Goal: Transaction & Acquisition: Purchase product/service

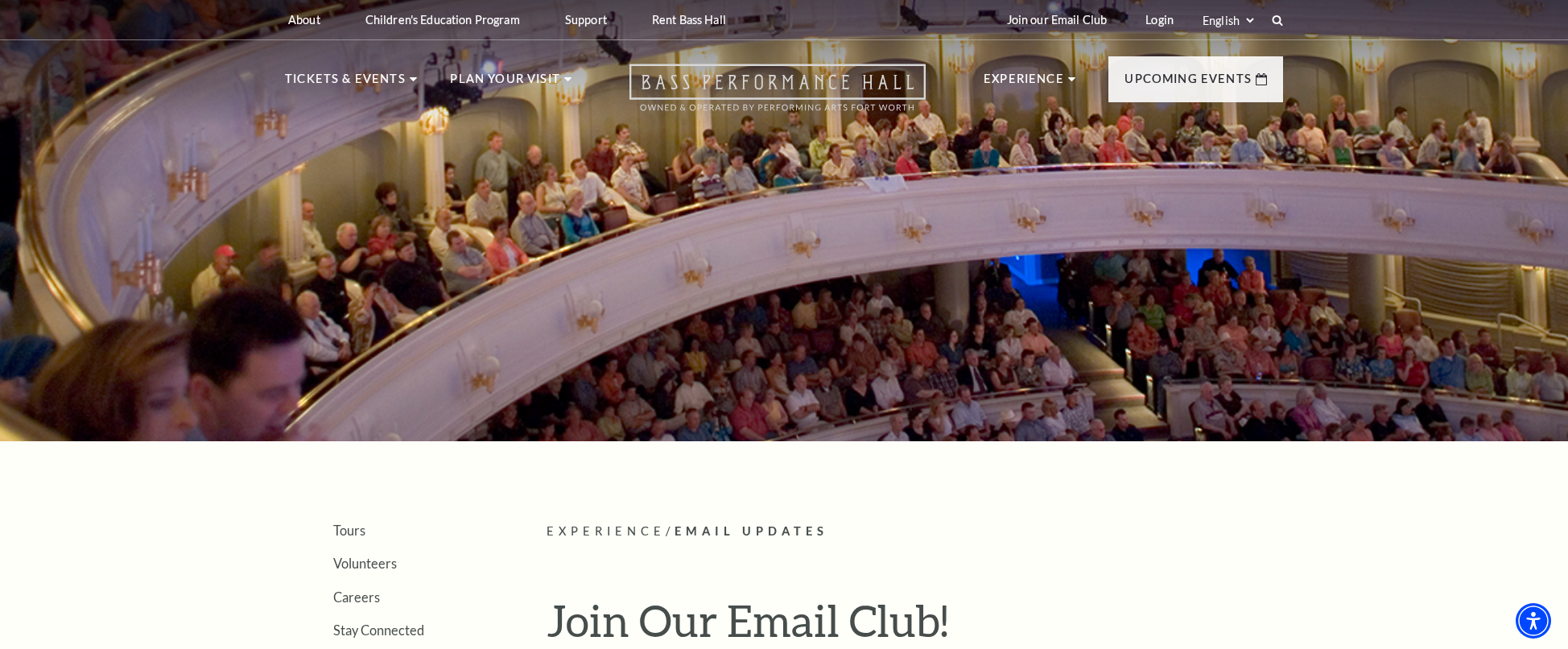
click at [740, 97] on icon "Open this option" at bounding box center [777, 87] width 296 height 47
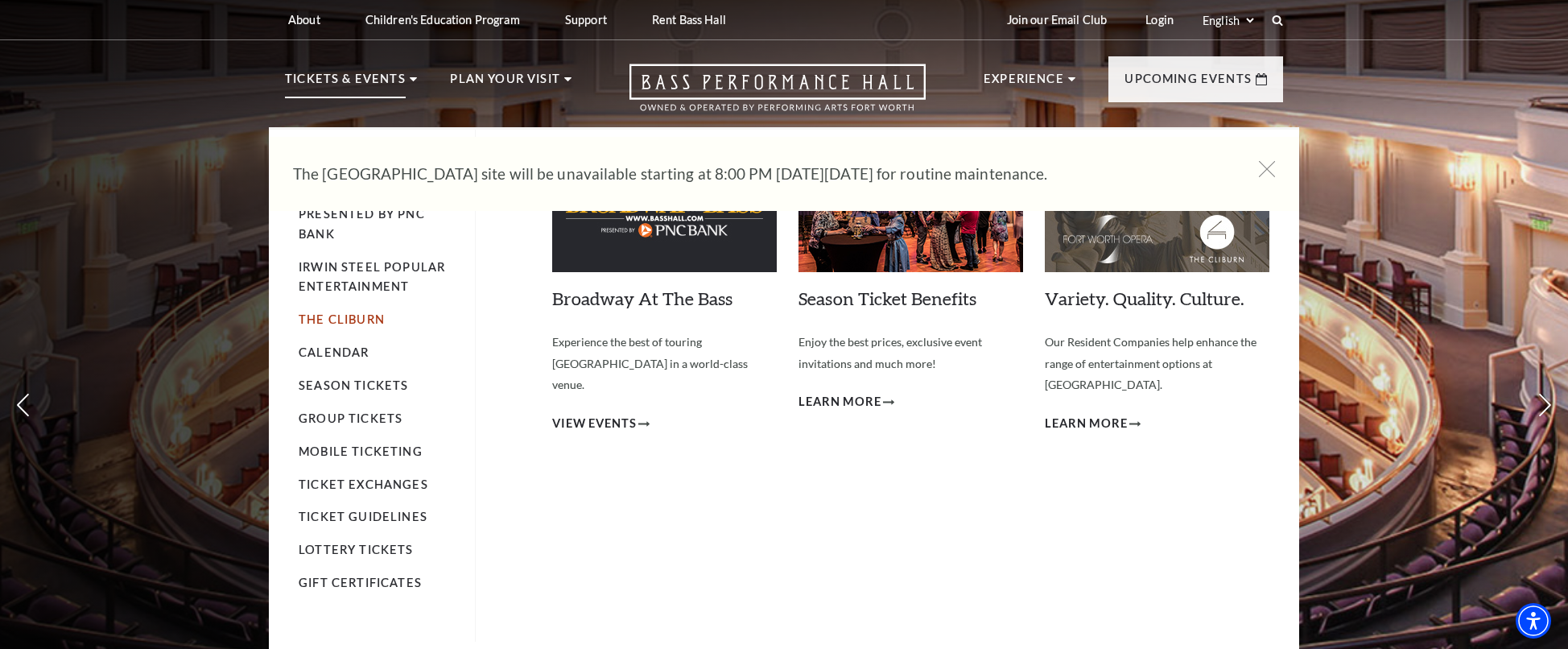
click at [329, 322] on link "The Cliburn" at bounding box center [341, 319] width 86 height 14
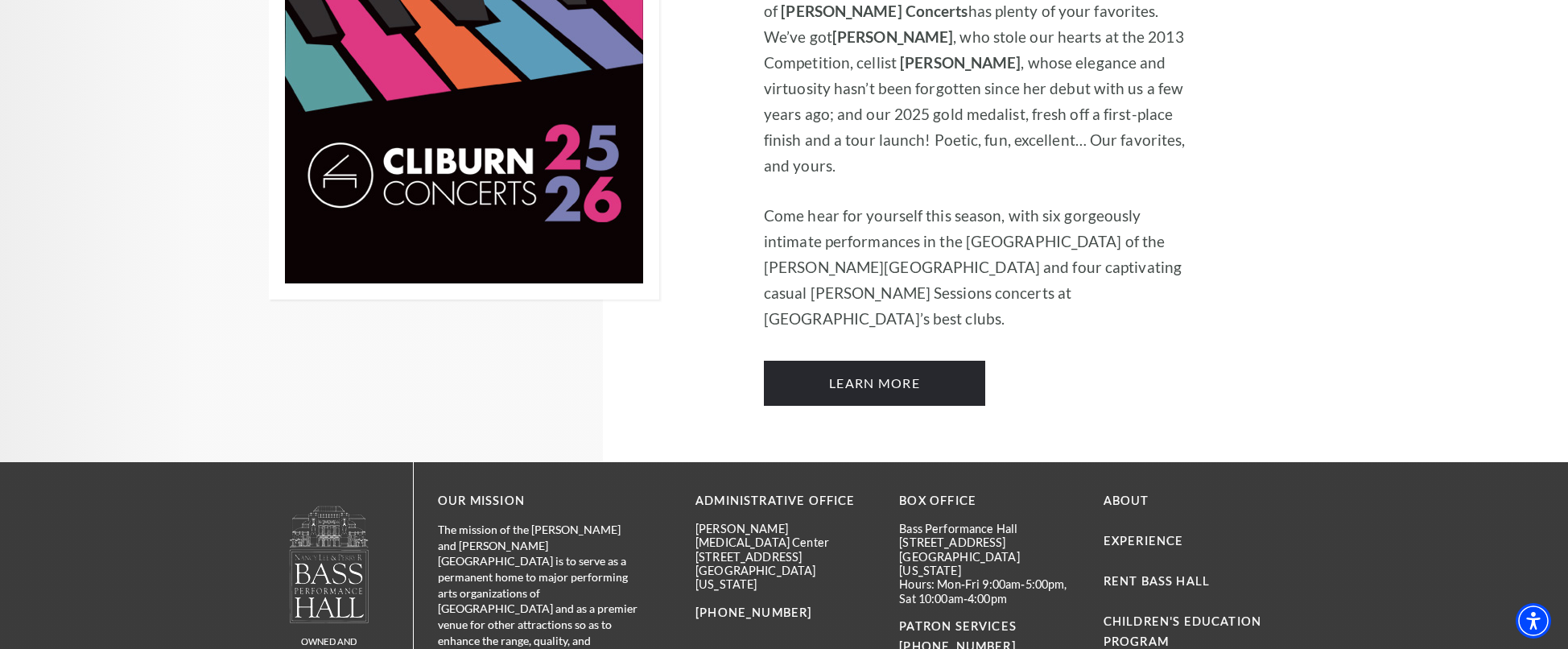
scroll to position [1367, 0]
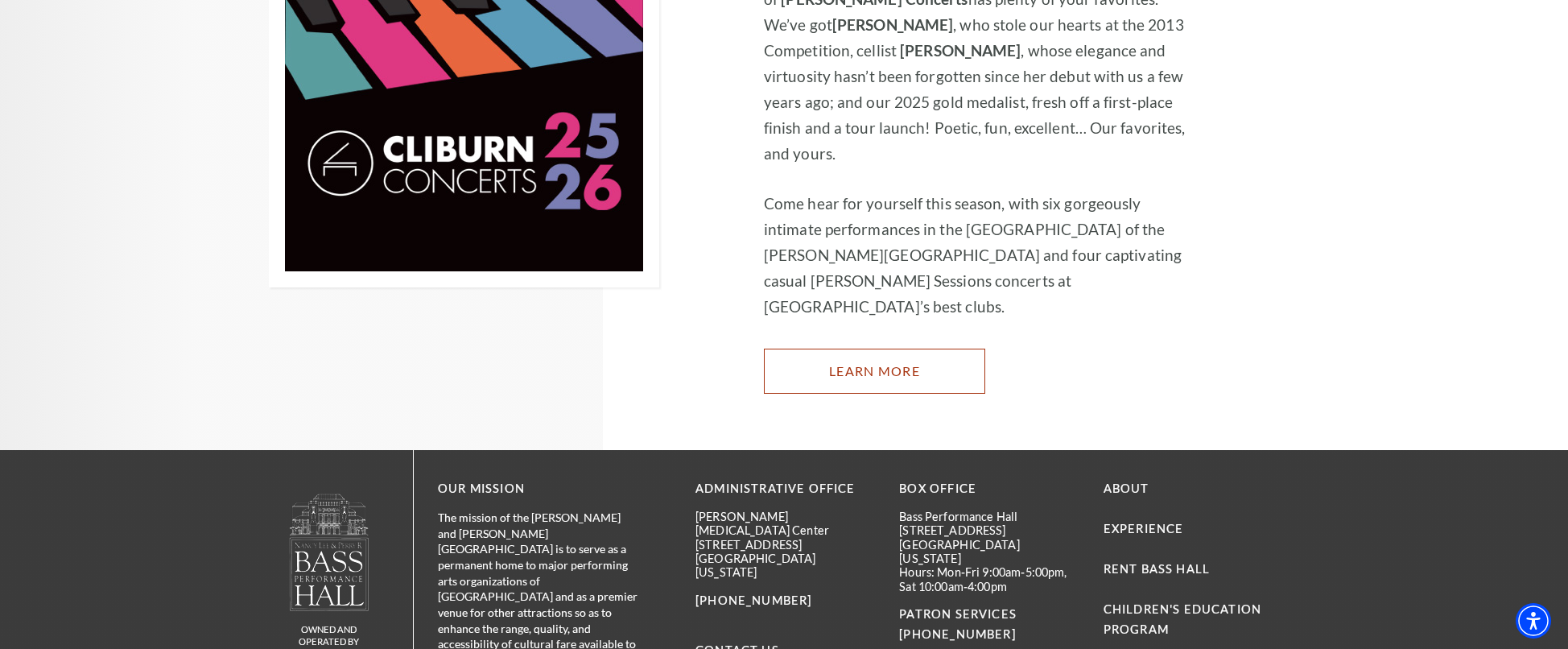
click at [848, 349] on link "Learn More" at bounding box center [875, 371] width 222 height 45
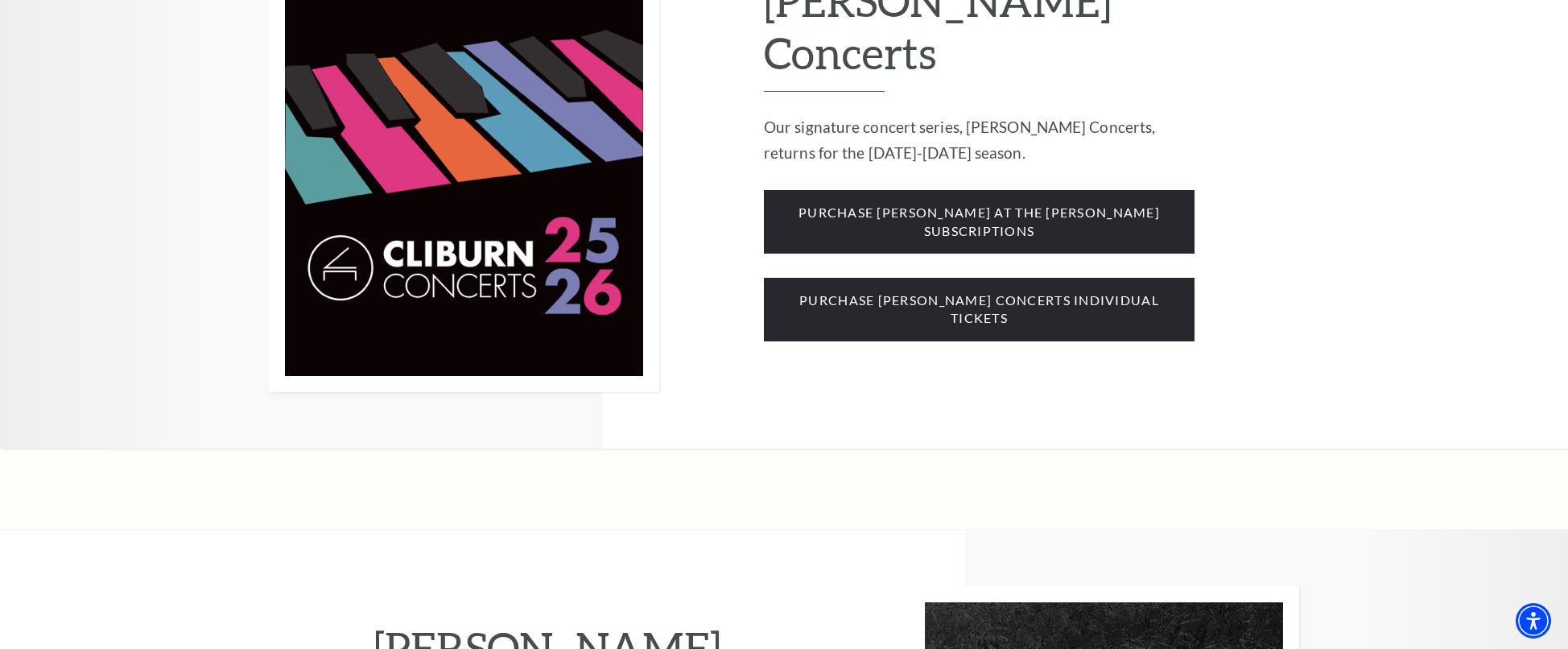
scroll to position [1391, 0]
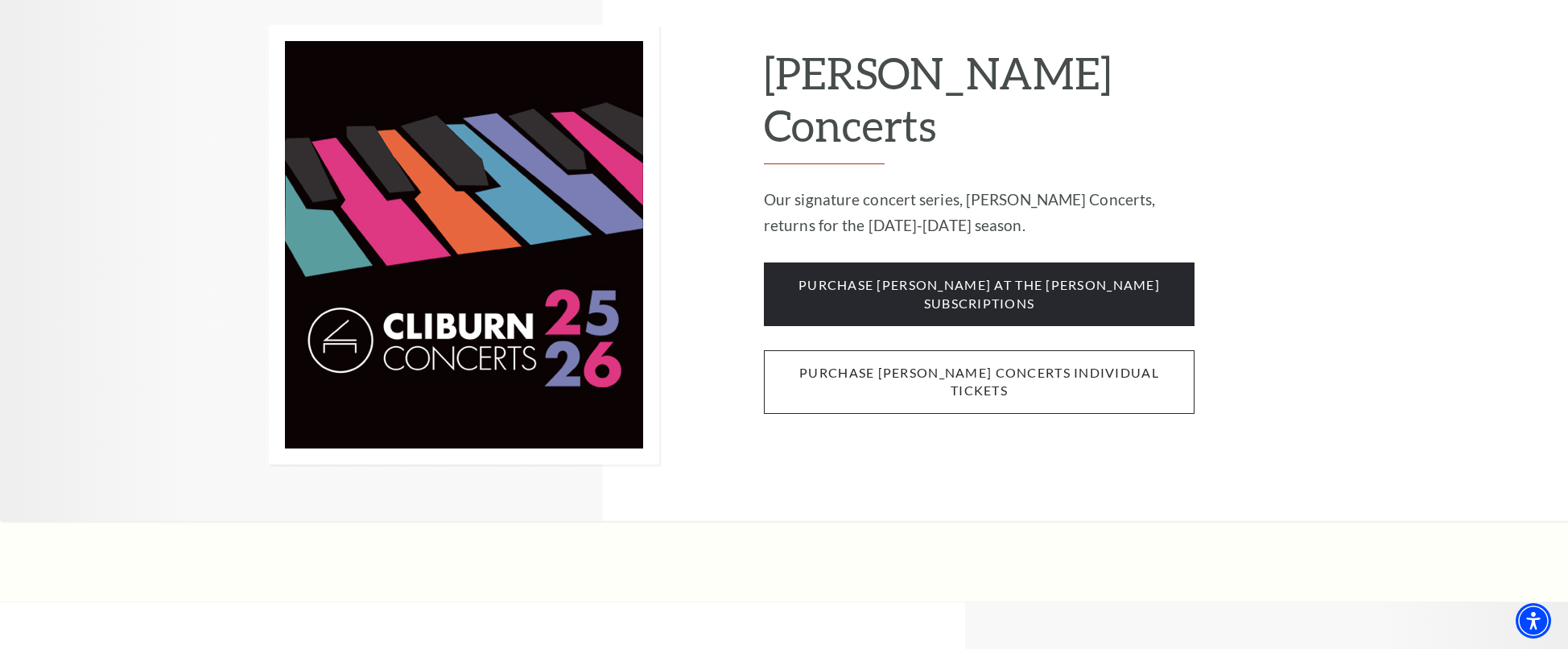
click at [945, 351] on span "purchase [PERSON_NAME] concerts individual tickets" at bounding box center [979, 382] width 431 height 64
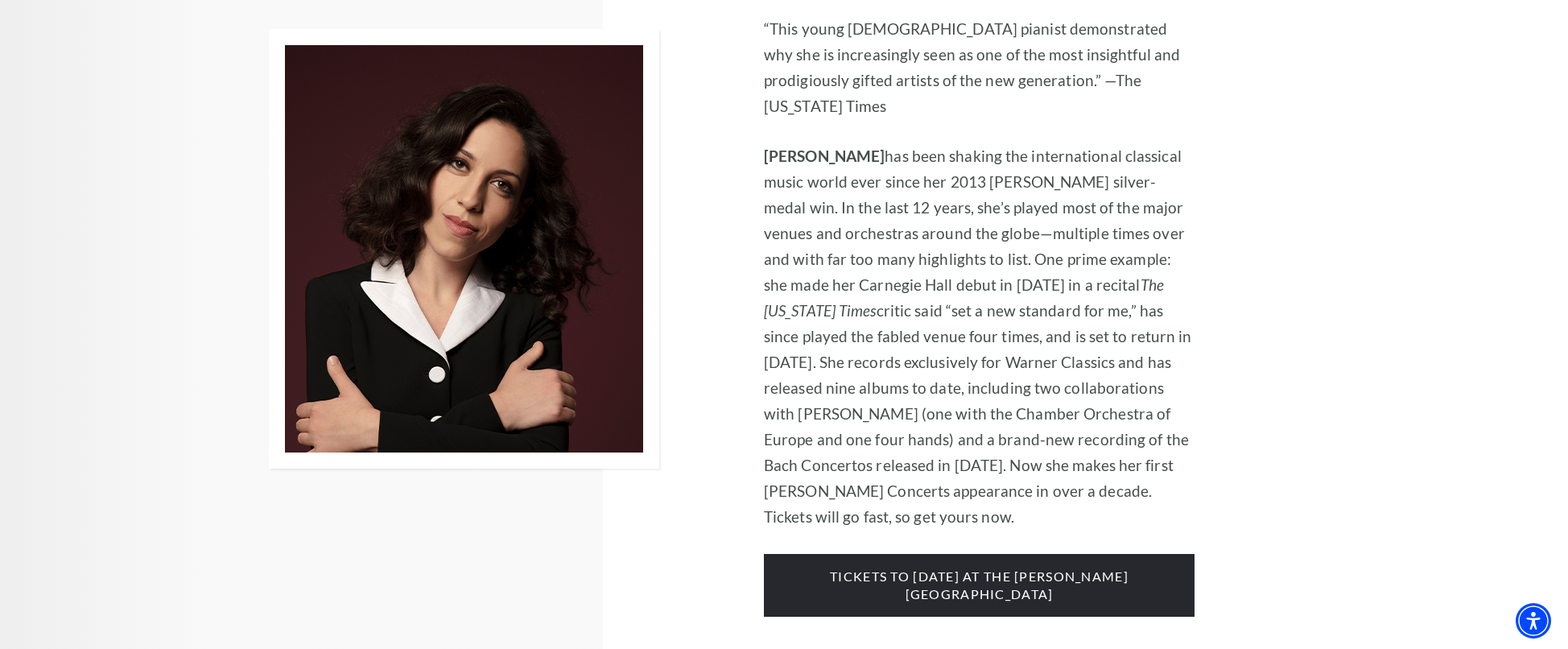
scroll to position [3563, 0]
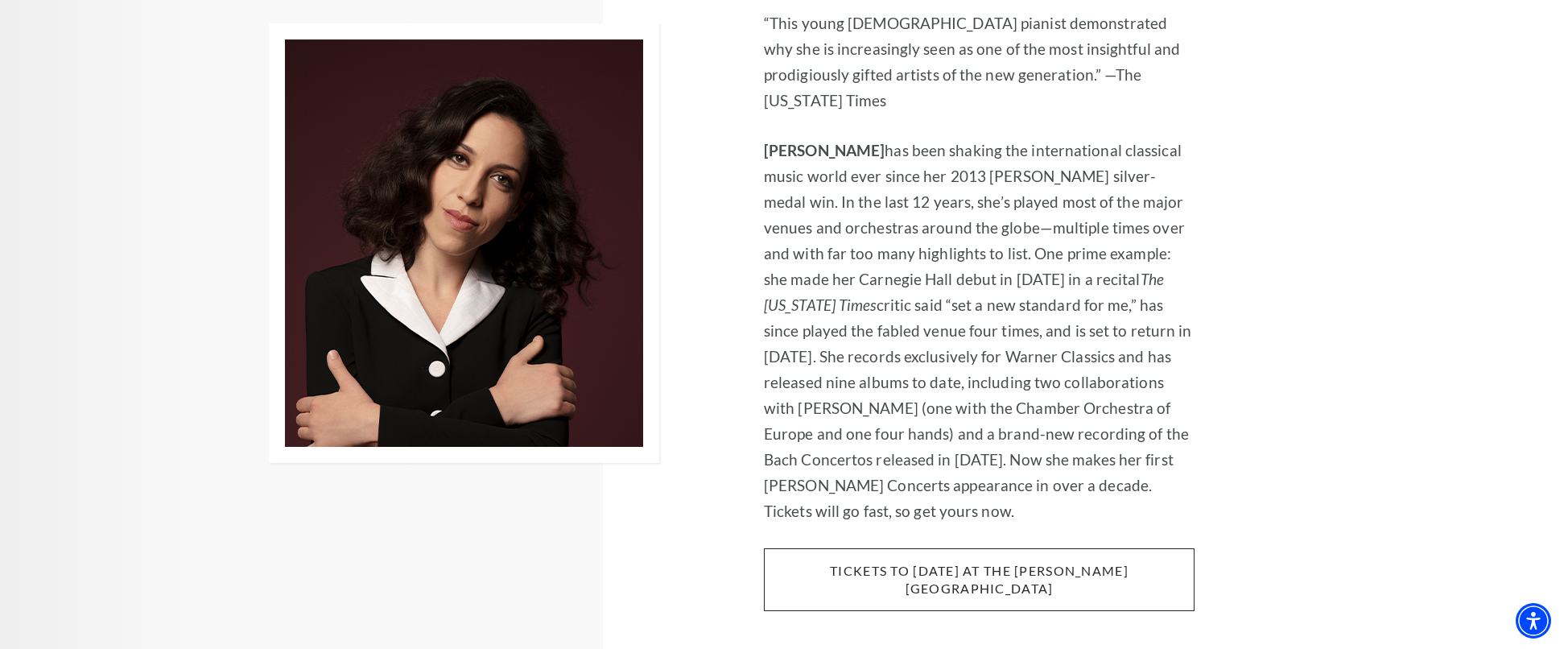
click at [889, 548] on span "tickets to Thursday, november 6 at the kimbell art museum" at bounding box center [979, 580] width 431 height 64
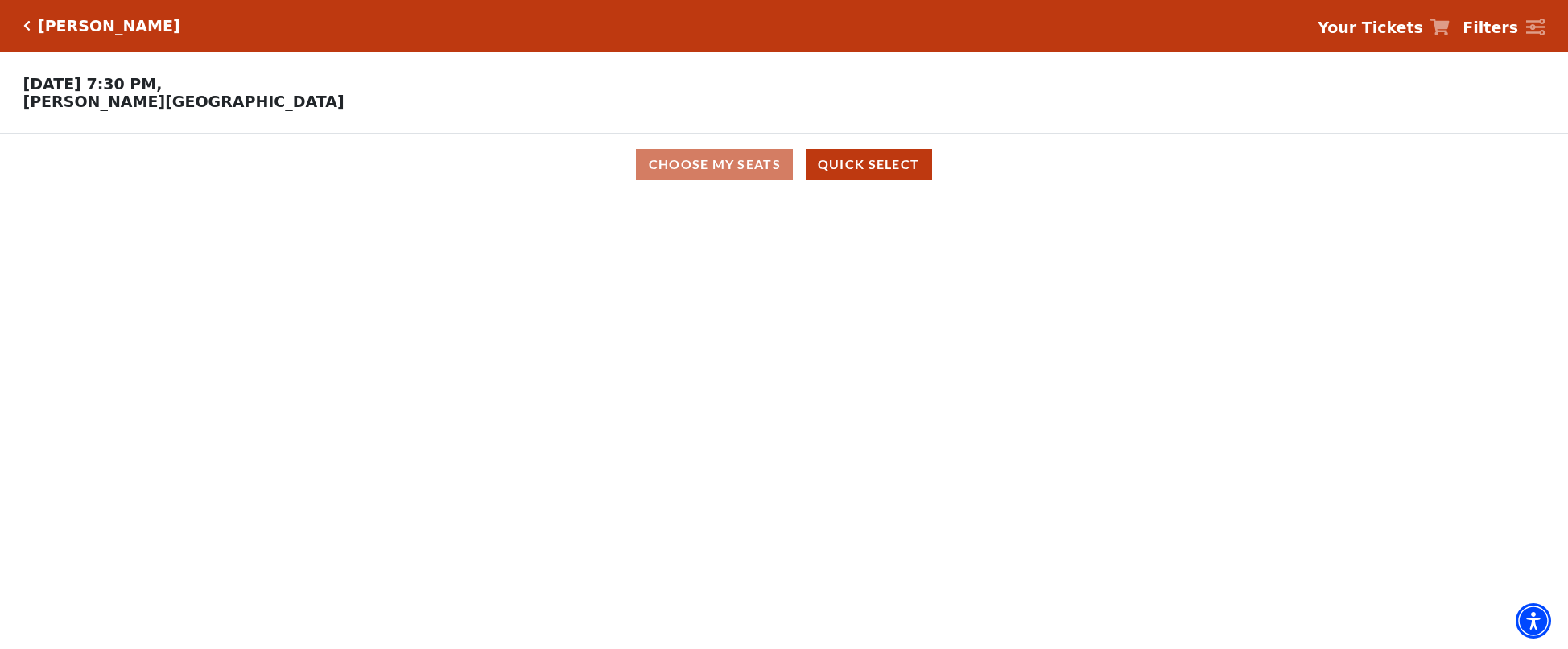
click at [25, 31] on icon "Click here to go back to filters" at bounding box center [26, 26] width 7 height 12
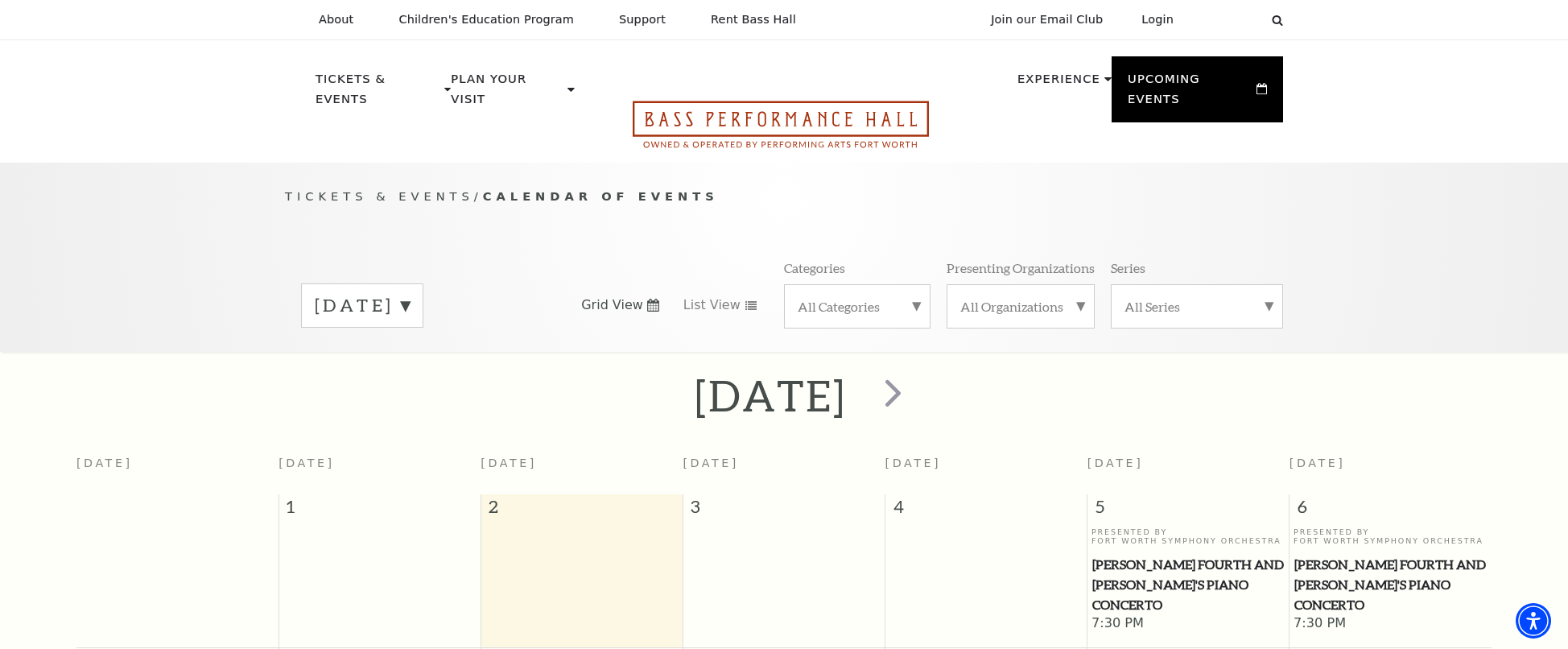
drag, startPoint x: 671, startPoint y: 106, endPoint x: 662, endPoint y: 99, distance: 11.4
click at [671, 106] on icon "Open this option" at bounding box center [780, 124] width 296 height 47
